Goal: Information Seeking & Learning: Find specific fact

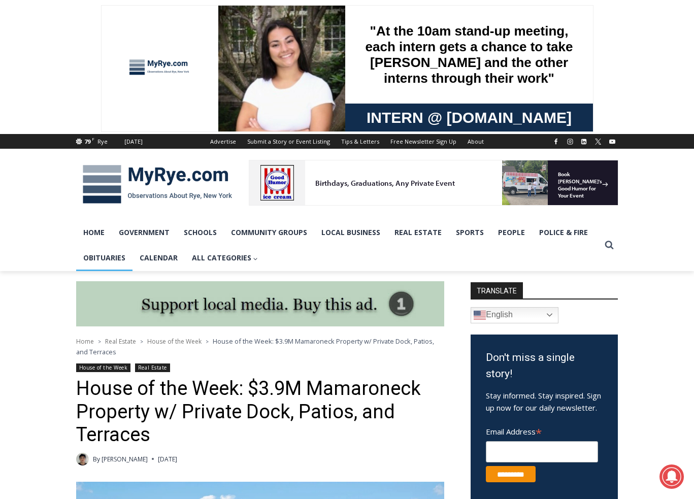
click at [100, 258] on link "Obituaries" at bounding box center [104, 257] width 56 height 25
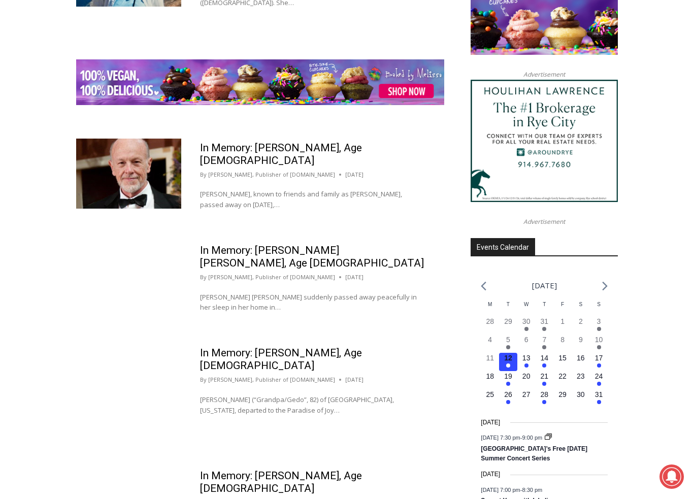
scroll to position [1344, 0]
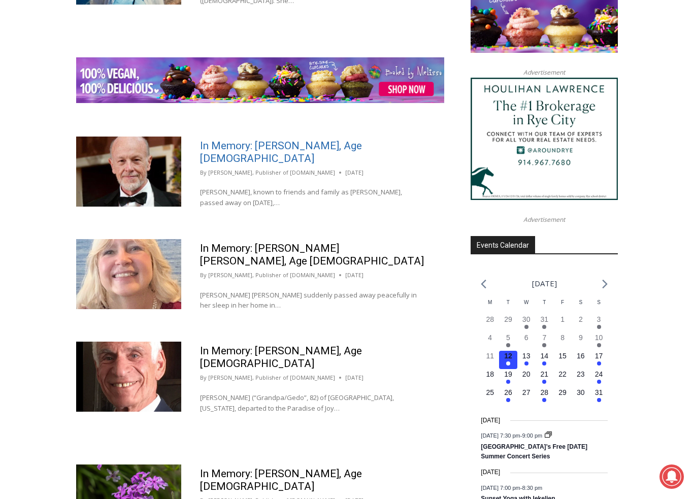
click at [279, 140] on link "In Memory: James Joseph Timlin, Age 79" at bounding box center [281, 152] width 162 height 25
